Goal: Find specific page/section: Find specific page/section

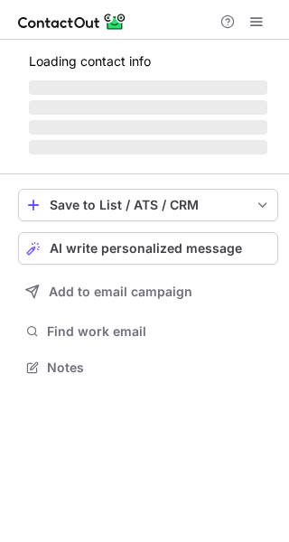
scroll to position [350, 289]
